Goal: Task Accomplishment & Management: Complete application form

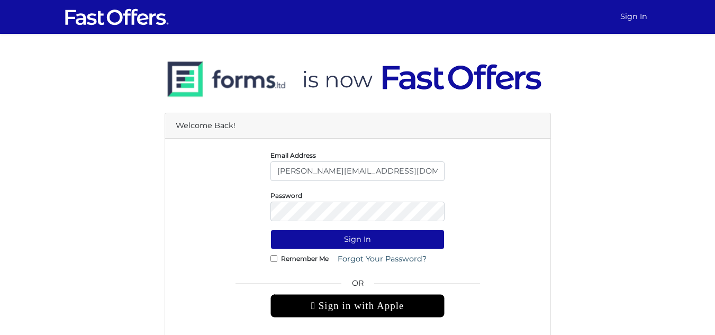
click at [382, 174] on input "[PERSON_NAME][EMAIL_ADDRESS][DOMAIN_NAME]" at bounding box center [357, 171] width 174 height 20
type input "avesha@property.ca"
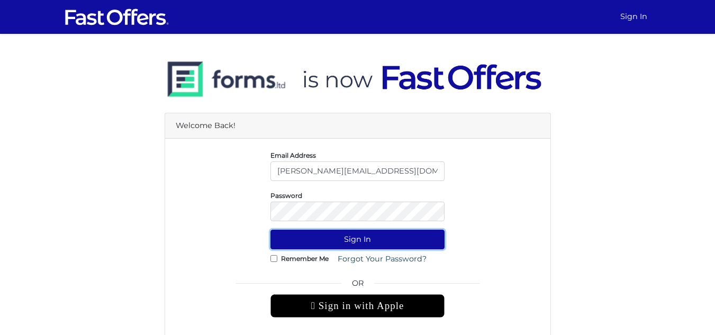
click at [331, 236] on button "Sign In" at bounding box center [357, 240] width 174 height 20
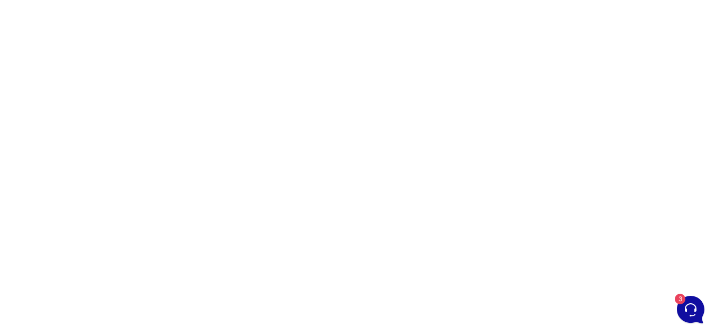
scroll to position [106, 0]
